Goal: Check status: Check status

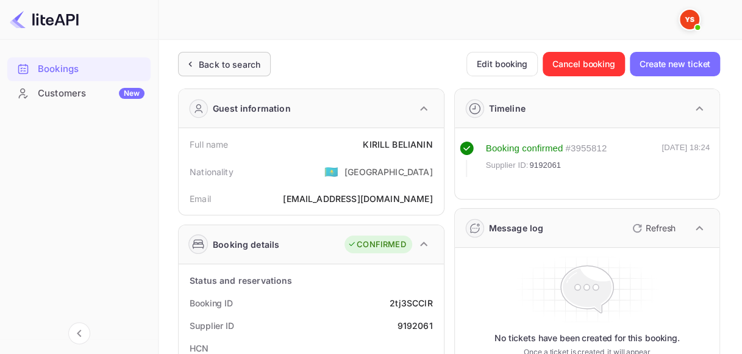
click at [226, 61] on div "Back to search" at bounding box center [230, 64] width 62 height 13
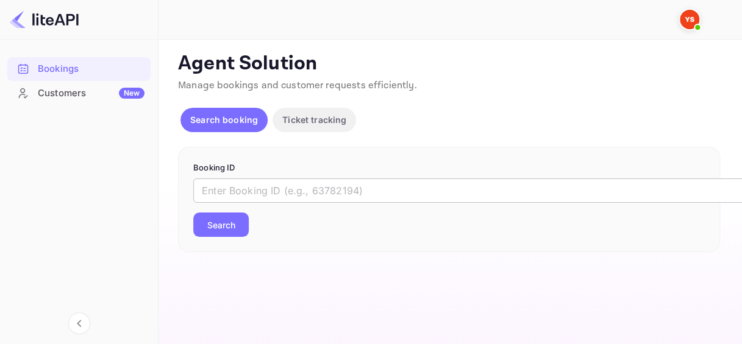
click at [273, 198] on input "text" at bounding box center [498, 191] width 610 height 24
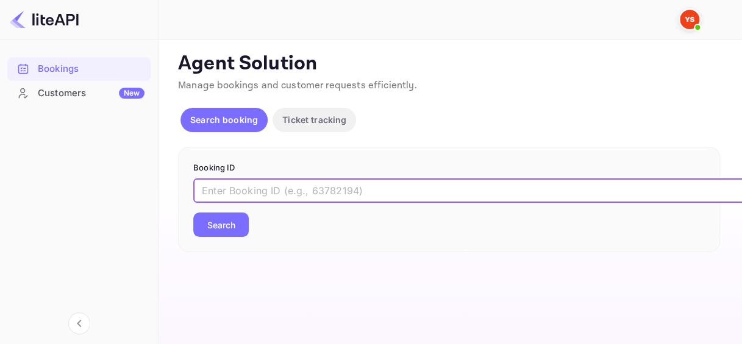
paste input "8359943"
type input "8359943"
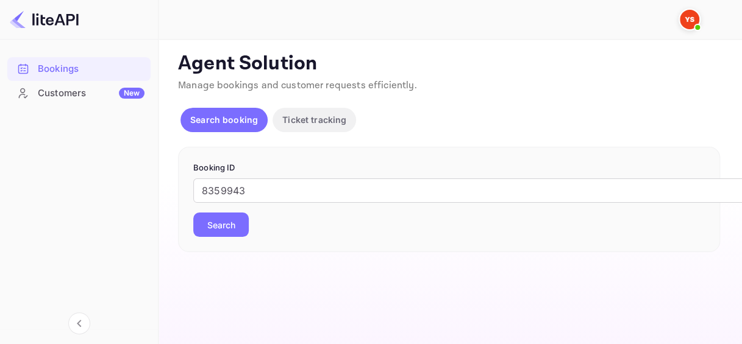
click at [221, 223] on button "Search" at bounding box center [220, 225] width 55 height 24
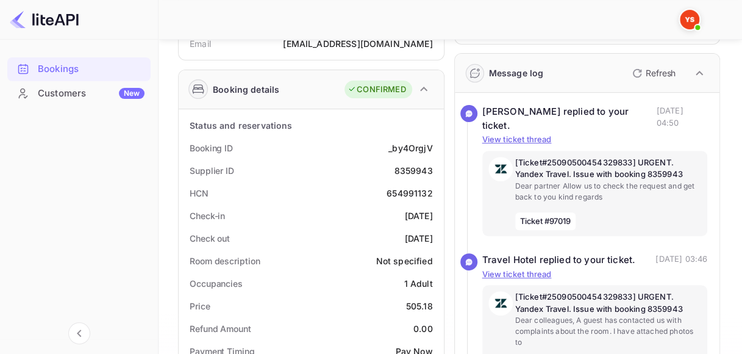
scroll to position [183, 0]
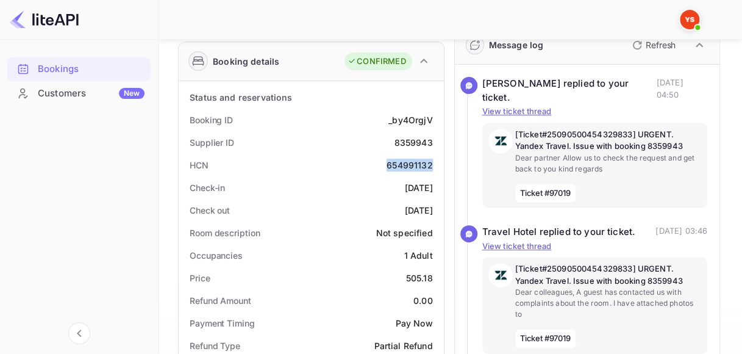
drag, startPoint x: 389, startPoint y: 166, endPoint x: 433, endPoint y: 163, distance: 44.0
click at [433, 163] on div "HCN 654991132" at bounding box center [311, 165] width 255 height 23
click at [379, 163] on div "HCN 654991132" at bounding box center [311, 165] width 255 height 23
